Goal: Task Accomplishment & Management: Manage account settings

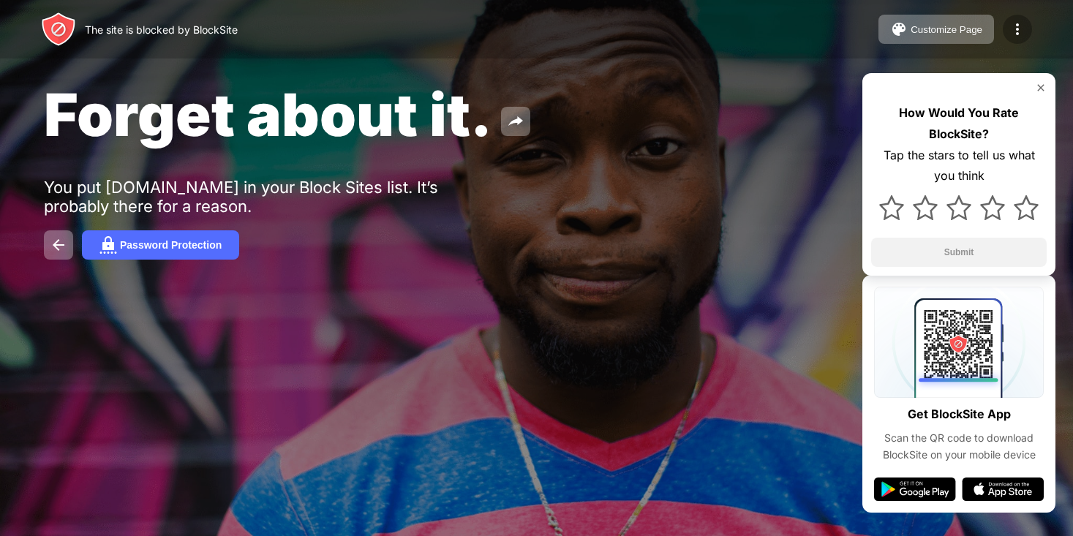
click at [1013, 24] on img at bounding box center [1018, 29] width 18 height 18
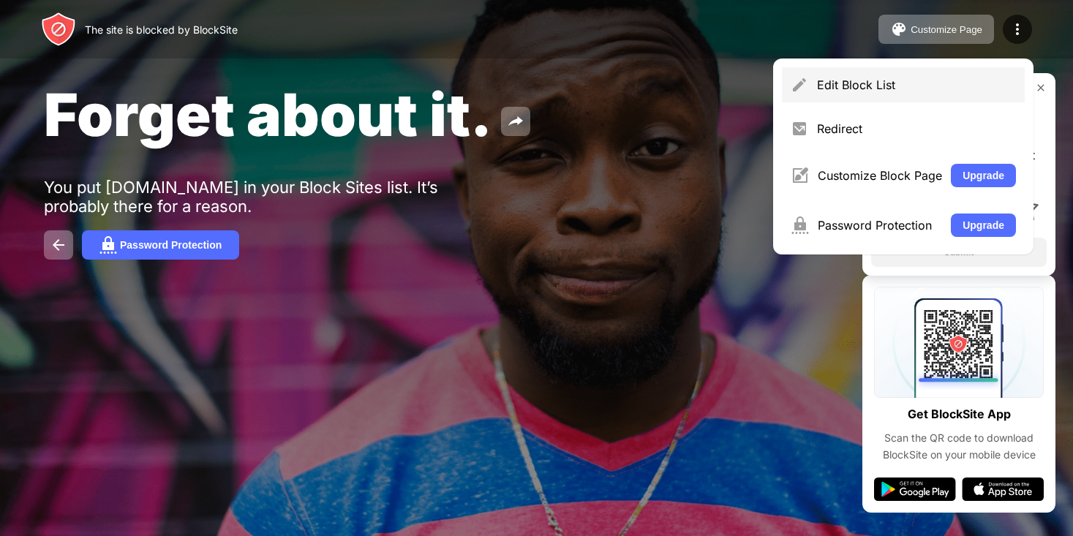
click at [827, 80] on div "Edit Block List" at bounding box center [916, 85] width 199 height 15
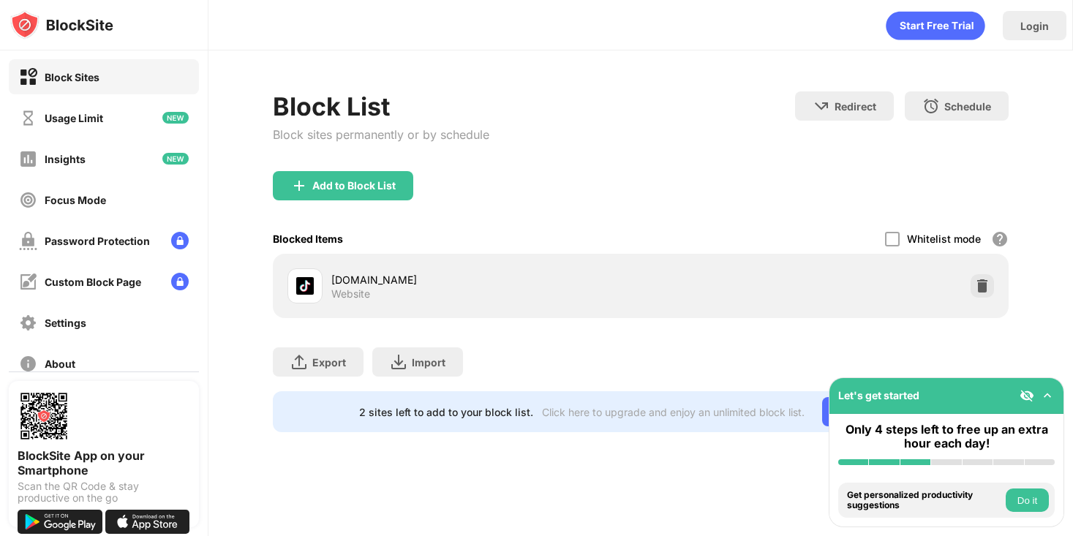
click at [982, 282] on img at bounding box center [982, 286] width 15 height 15
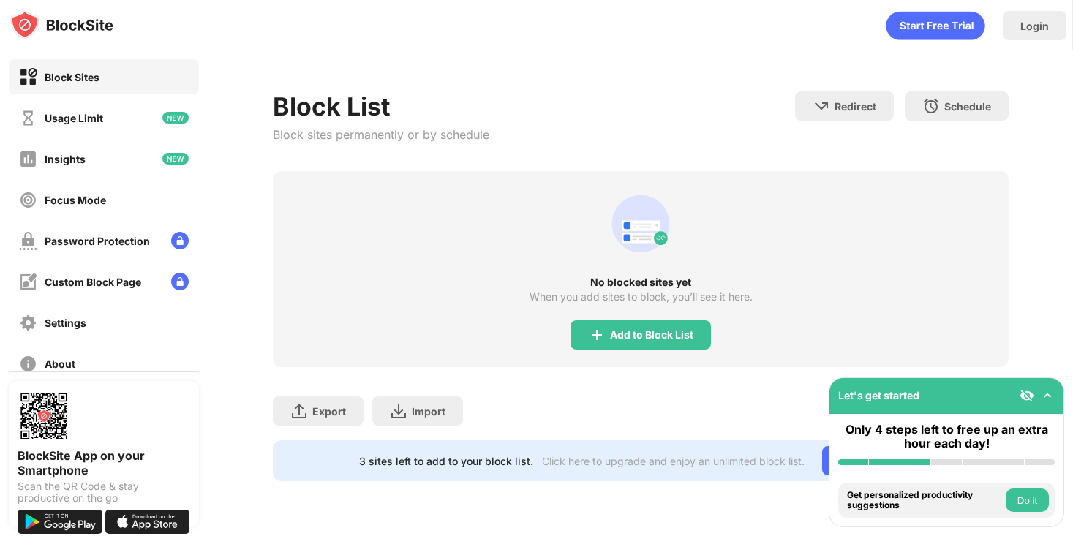
click at [649, 328] on div "Add to Block List" at bounding box center [641, 334] width 140 height 29
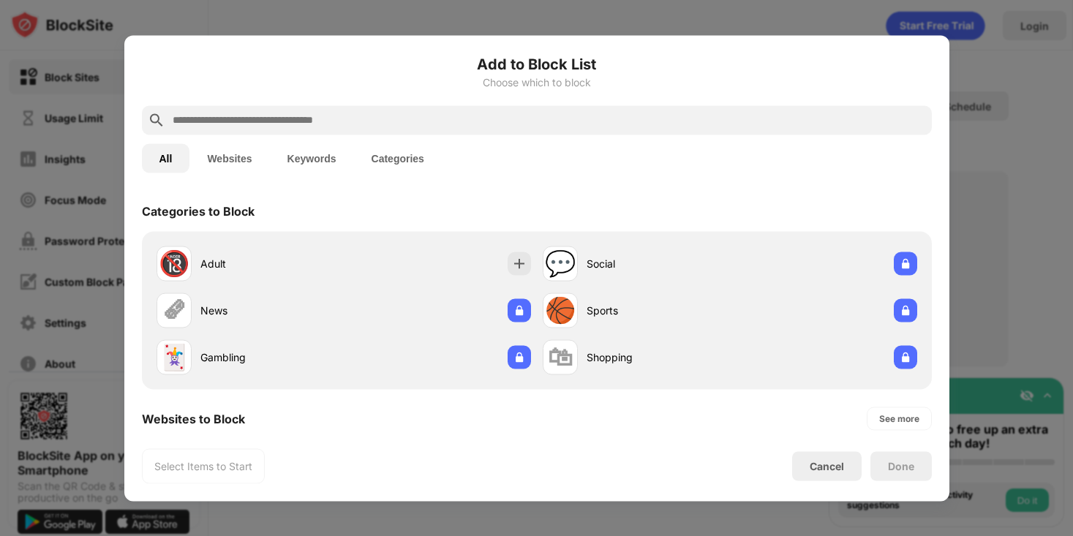
click at [661, 109] on div at bounding box center [537, 119] width 790 height 29
click at [658, 129] on div at bounding box center [537, 119] width 790 height 29
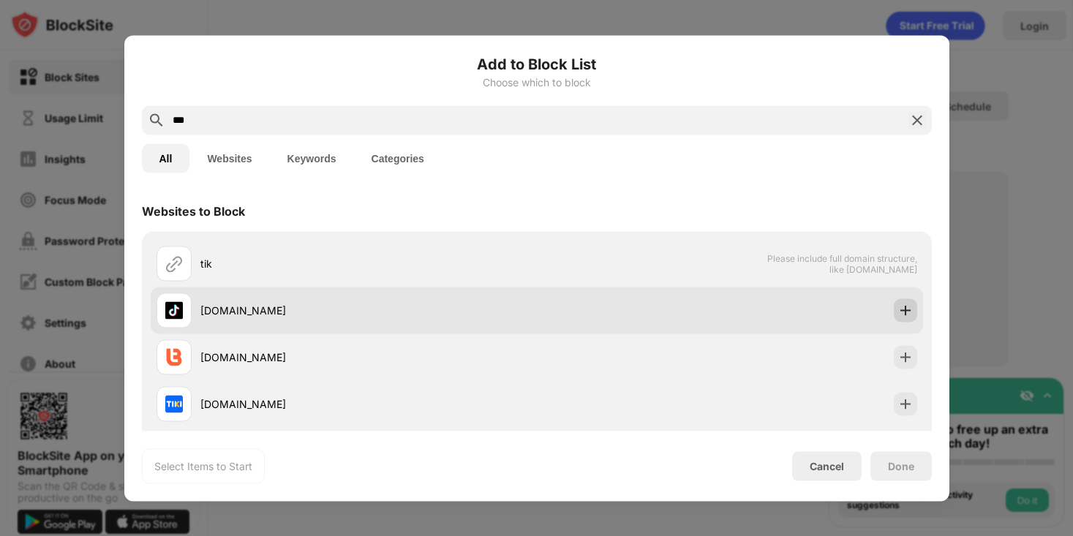
type input "***"
click at [900, 317] on img at bounding box center [905, 310] width 15 height 15
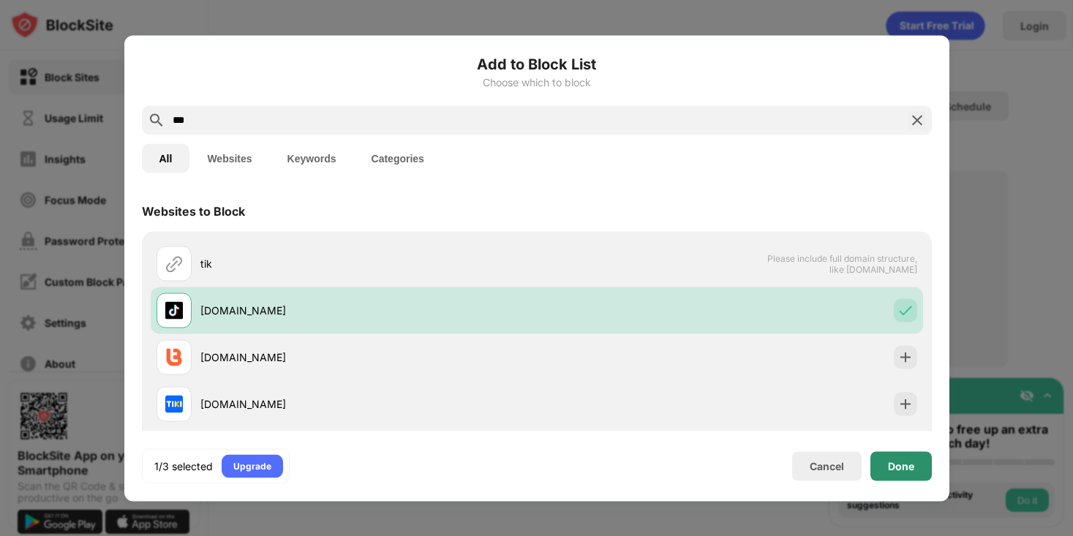
click at [889, 474] on div "Done" at bounding box center [900, 465] width 61 height 29
